Goal: Information Seeking & Learning: Learn about a topic

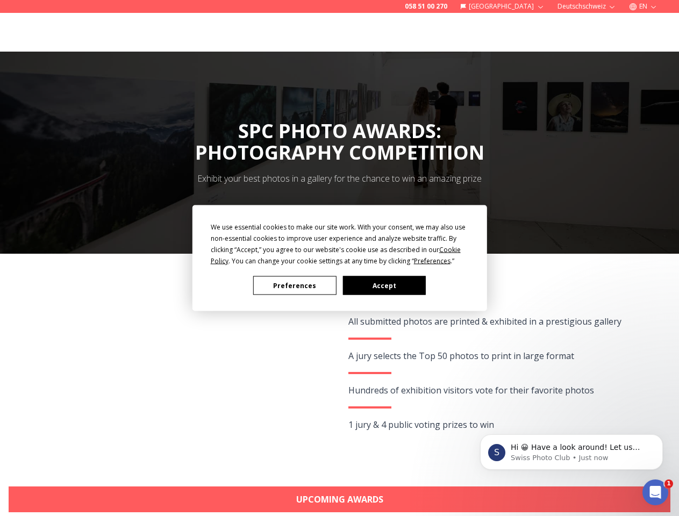
click at [339, 284] on div "Preferences Accept" at bounding box center [340, 285] width 258 height 19
click at [337, 255] on div "We use essential cookies to make our site work. With your consent, we may also …" at bounding box center [340, 244] width 258 height 45
click at [432, 261] on span "Preferences" at bounding box center [432, 261] width 37 height 9
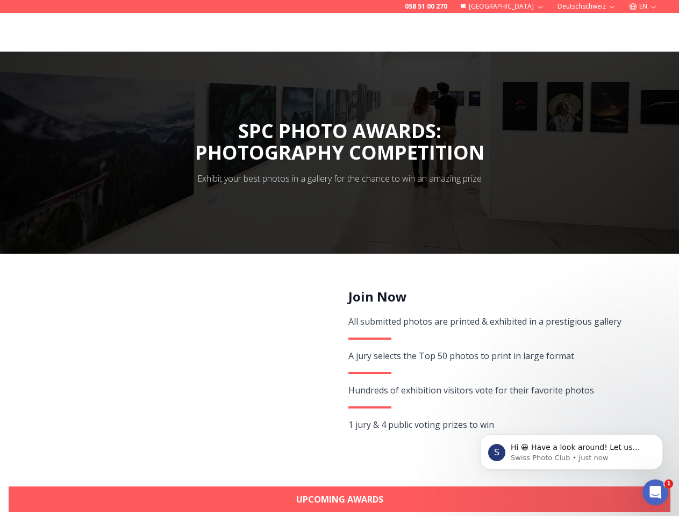
click at [572, 452] on p "Hi 😀 Have a look around! Let us know if you have any questions." at bounding box center [580, 448] width 139 height 11
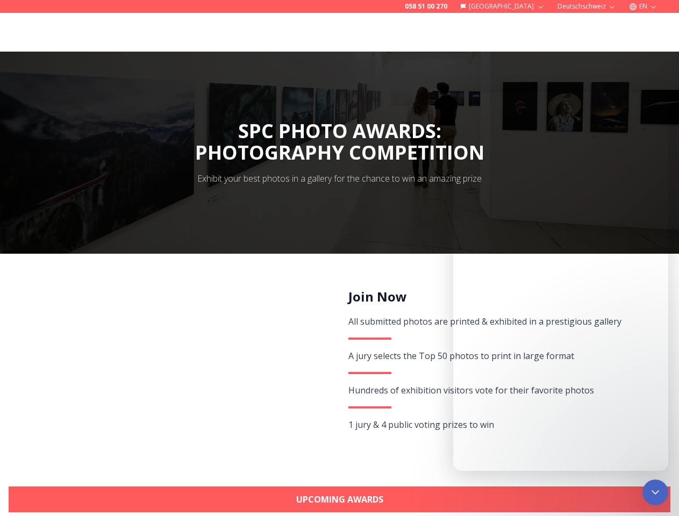
click at [665, 438] on div "Join Now All submitted photos are printed & exhibited in a prestigious gallery …" at bounding box center [340, 378] width 662 height 181
click at [656, 493] on icon "Close Intercom Messenger" at bounding box center [655, 492] width 13 height 13
